Goal: Information Seeking & Learning: Learn about a topic

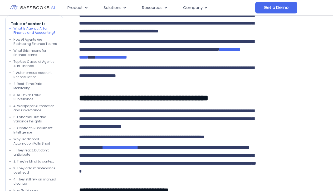
scroll to position [562, 0]
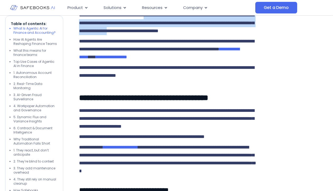
drag, startPoint x: 160, startPoint y: 65, endPoint x: 225, endPoint y: 80, distance: 66.0
click at [225, 33] on span "**********" at bounding box center [166, 23] width 175 height 21
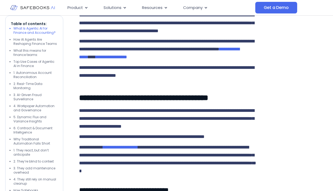
click at [227, 33] on span "**********" at bounding box center [166, 23] width 175 height 21
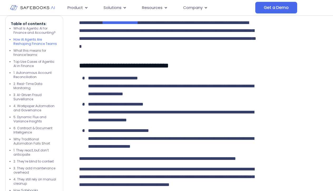
scroll to position [687, 0]
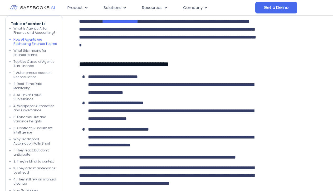
drag, startPoint x: 111, startPoint y: 56, endPoint x: 160, endPoint y: 63, distance: 49.5
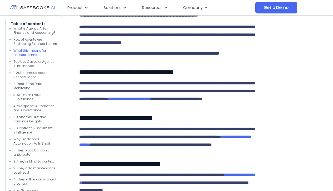
scroll to position [898, 0]
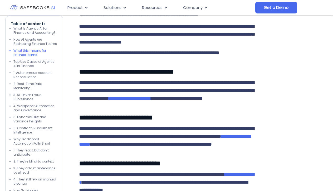
drag, startPoint x: 83, startPoint y: 51, endPoint x: 145, endPoint y: 62, distance: 62.8
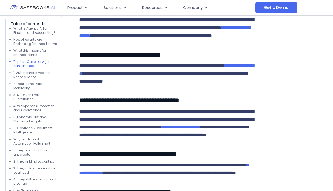
scroll to position [1007, 0]
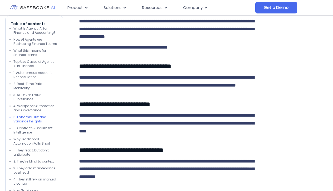
scroll to position [1273, 0]
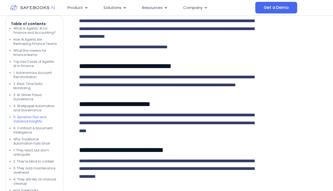
drag, startPoint x: 88, startPoint y: 58, endPoint x: 160, endPoint y: 66, distance: 72.0
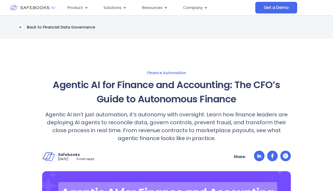
scroll to position [0, 0]
click at [60, 25] on p "Back to Financial Data Governance" at bounding box center [61, 27] width 68 height 5
